Goal: Check status: Check status

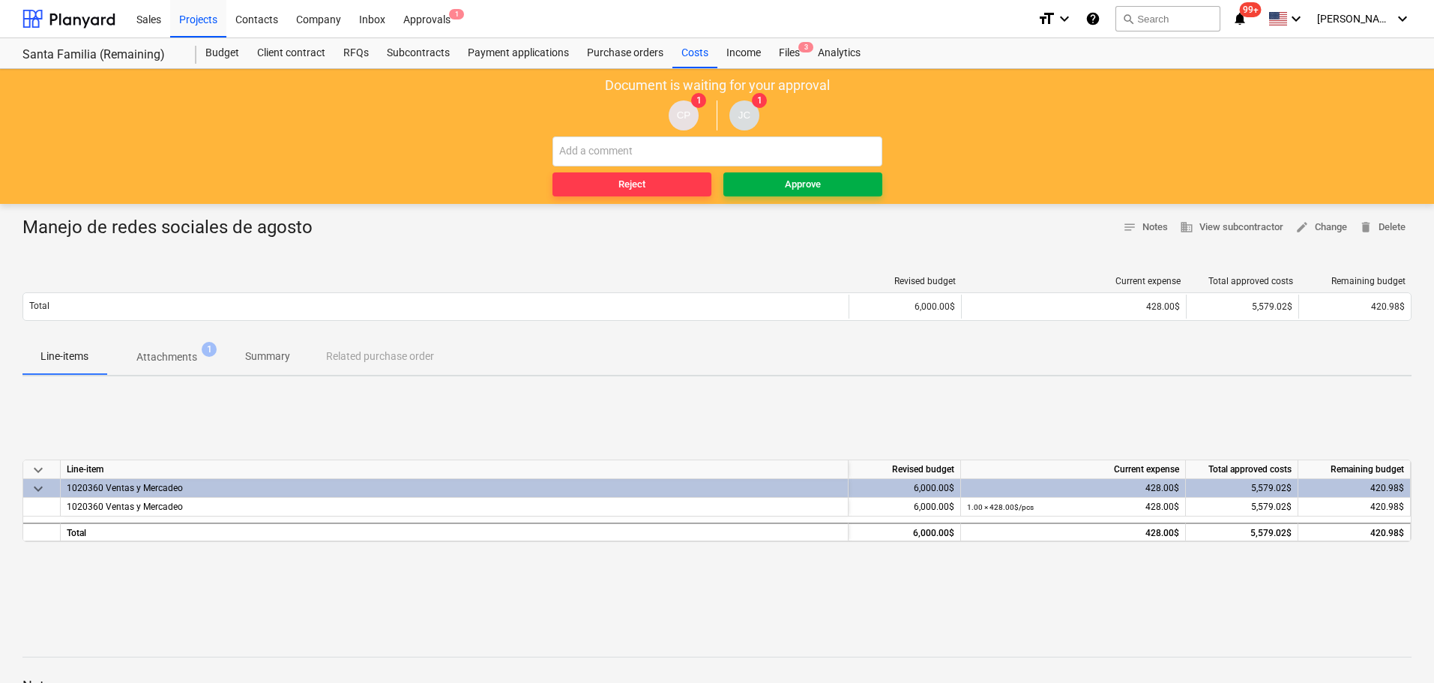
click at [813, 181] on div "Approve" at bounding box center [803, 184] width 36 height 17
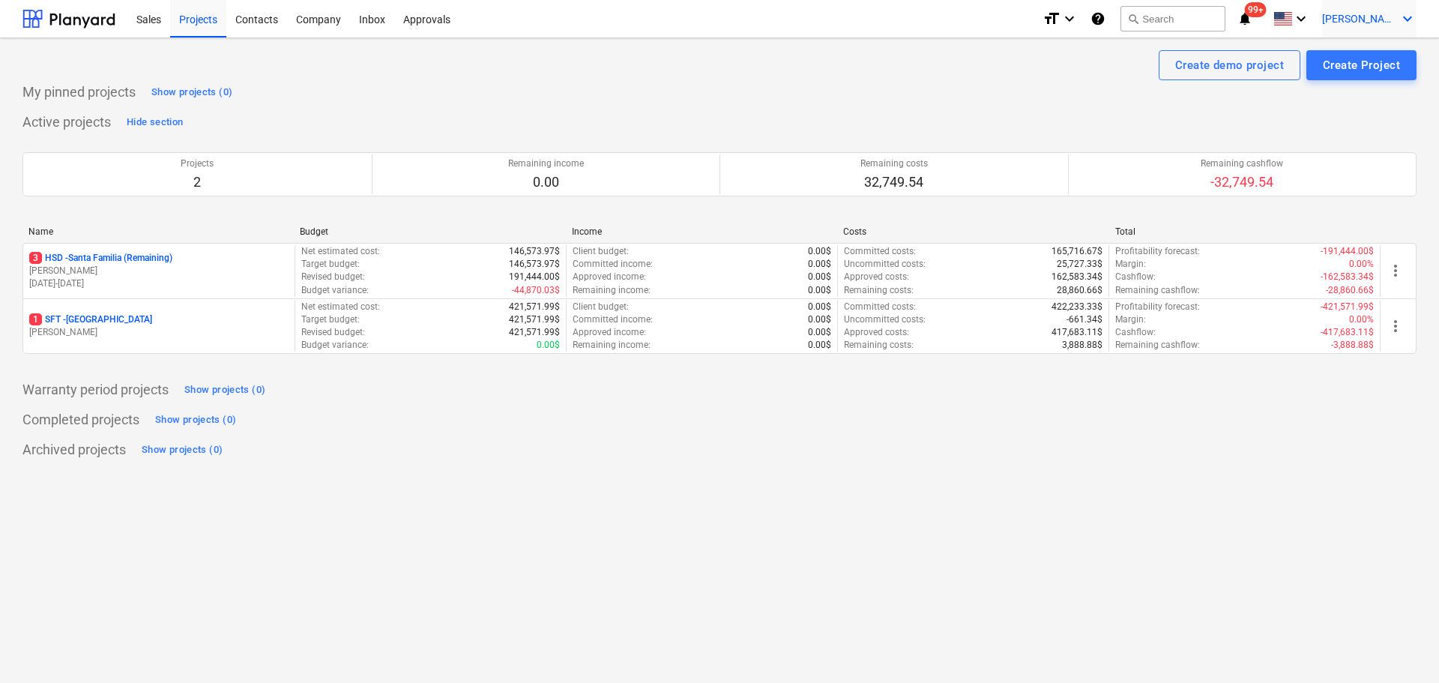
click at [1376, 22] on span "[PERSON_NAME] [GEOGRAPHIC_DATA]" at bounding box center [1359, 19] width 75 height 12
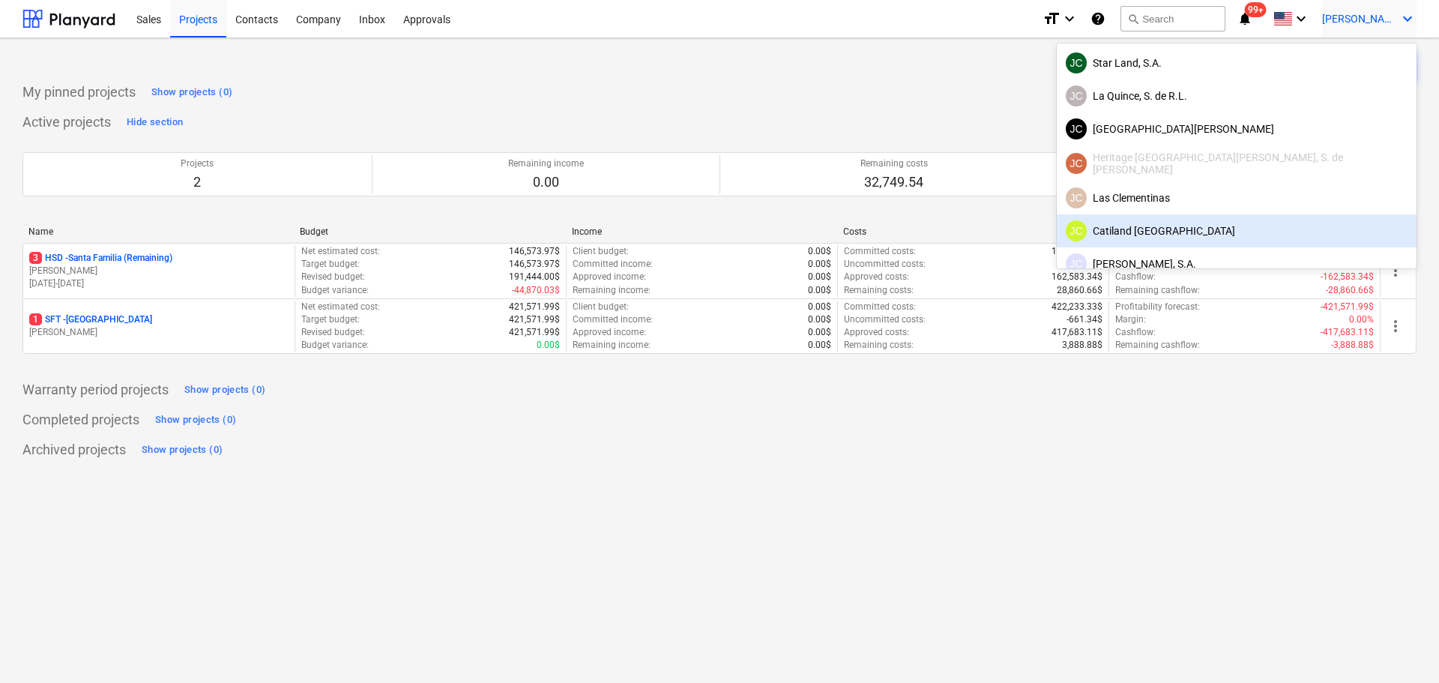
click at [1284, 232] on div "JC Catiland Panama" at bounding box center [1237, 230] width 342 height 21
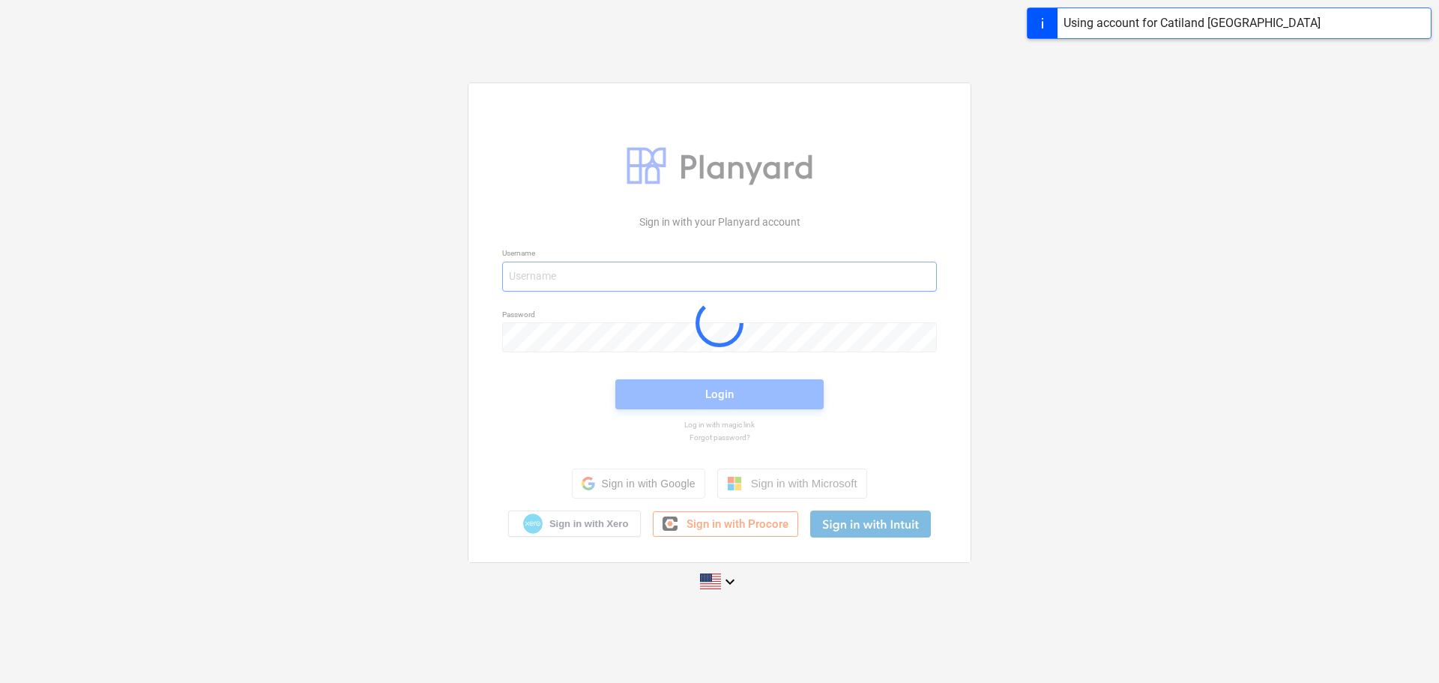
type input "javier+hsd@conservatoriosa.com"
